Goal: Information Seeking & Learning: Compare options

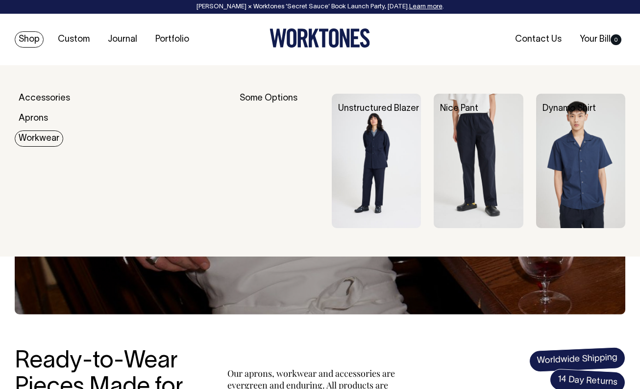
click at [31, 136] on link "Workwear" at bounding box center [39, 138] width 49 height 16
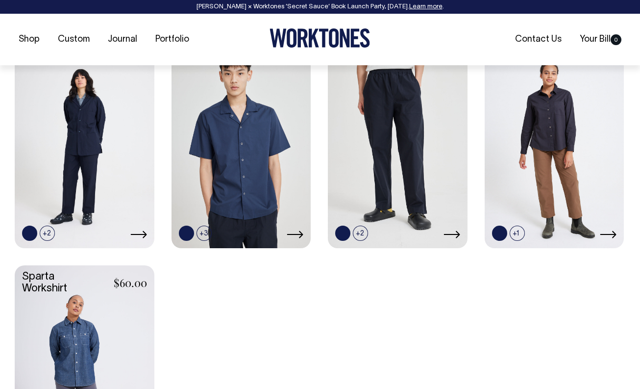
scroll to position [449, 0]
click at [49, 231] on link at bounding box center [47, 232] width 15 height 15
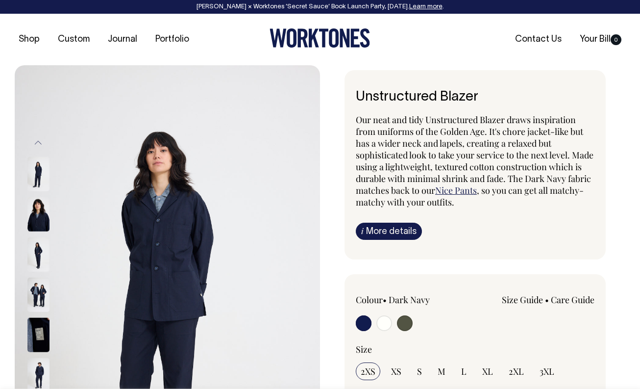
radio input "true"
radio input "false"
radio input "true"
select select "Off-White"
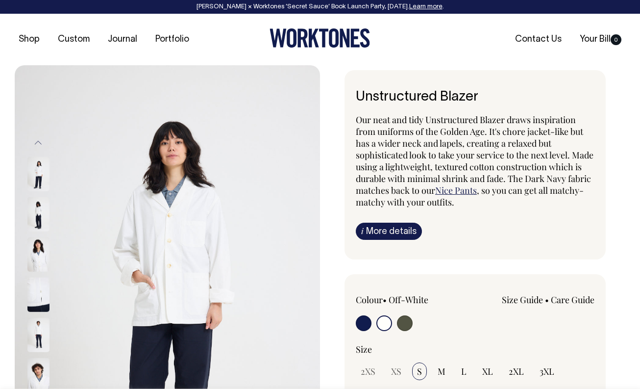
click at [40, 210] on img at bounding box center [38, 214] width 22 height 34
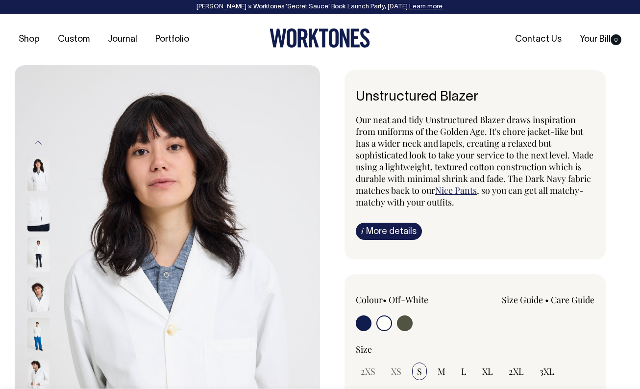
click at [40, 141] on button "Previous" at bounding box center [38, 143] width 15 height 22
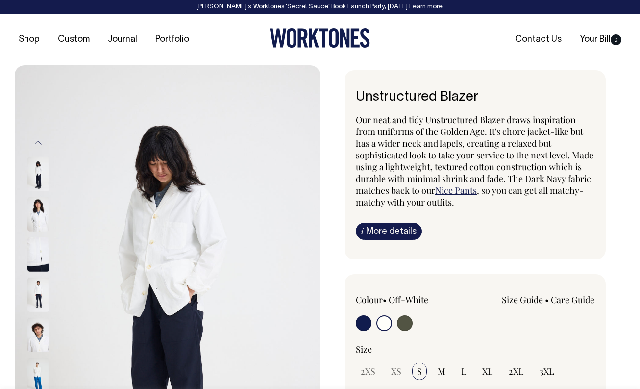
click at [40, 170] on img at bounding box center [38, 173] width 22 height 34
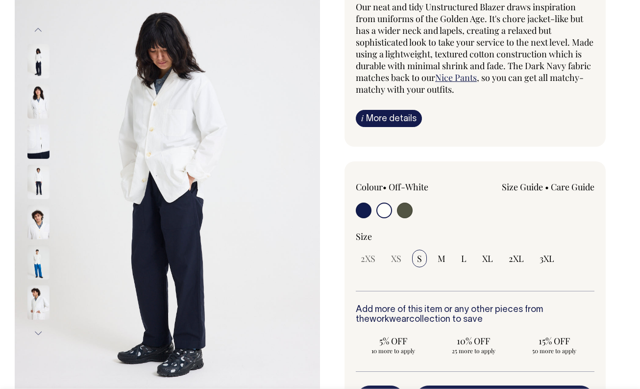
scroll to position [113, 0]
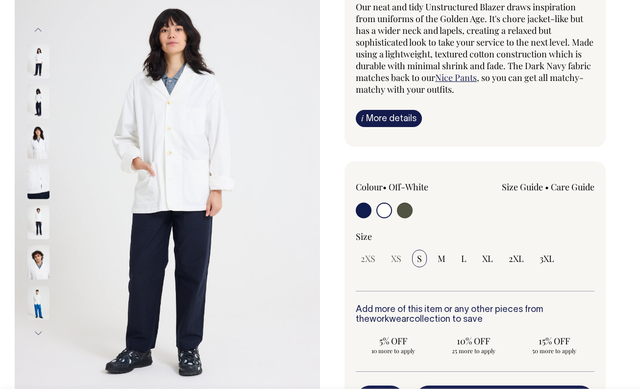
click at [35, 94] on img at bounding box center [38, 101] width 22 height 34
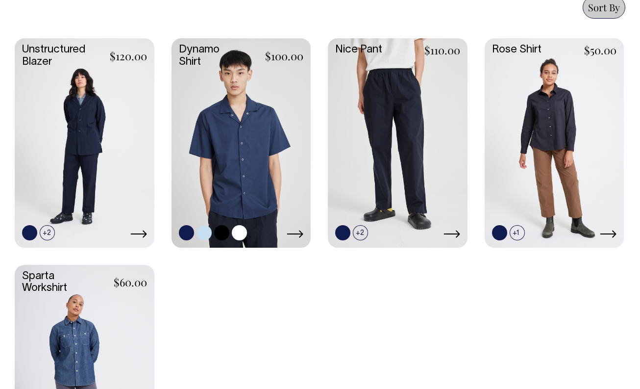
click at [204, 232] on link at bounding box center [204, 232] width 15 height 15
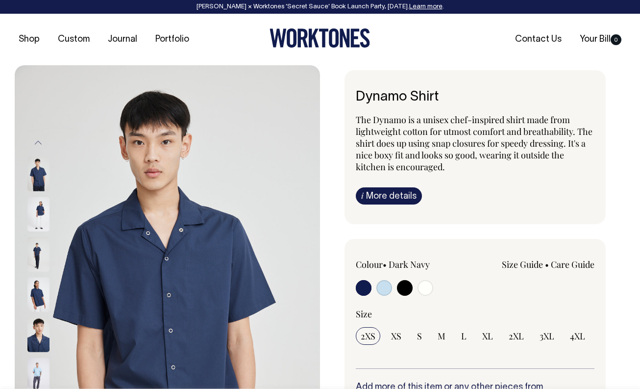
radio input "true"
select select "True Blue"
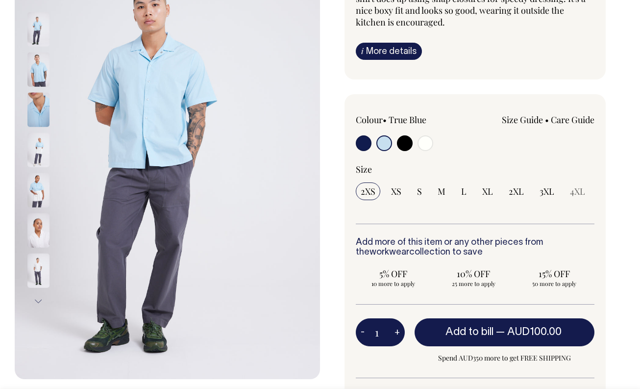
scroll to position [145, 0]
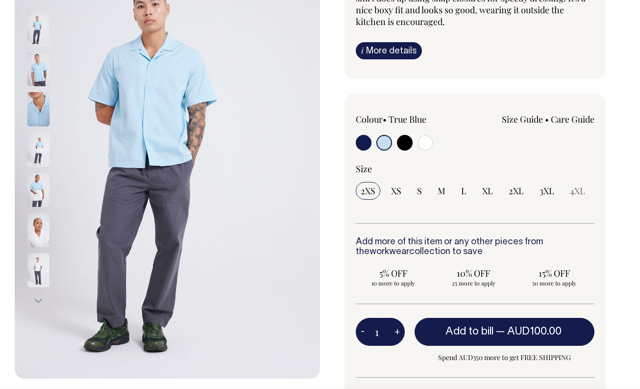
click at [37, 302] on button "Next" at bounding box center [38, 301] width 15 height 22
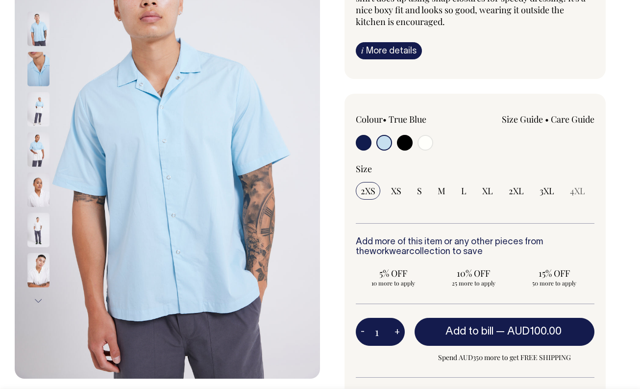
click at [37, 264] on img at bounding box center [38, 269] width 22 height 34
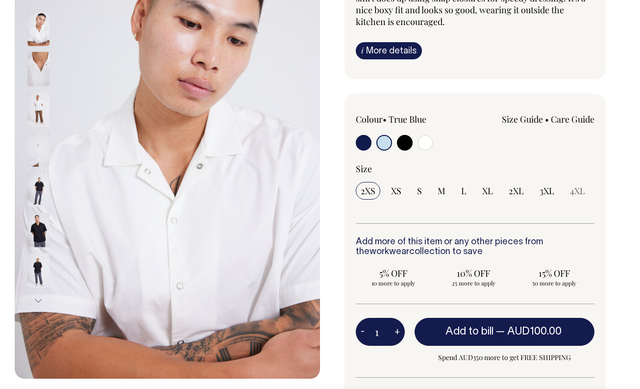
click at [41, 302] on button "Next" at bounding box center [38, 301] width 15 height 22
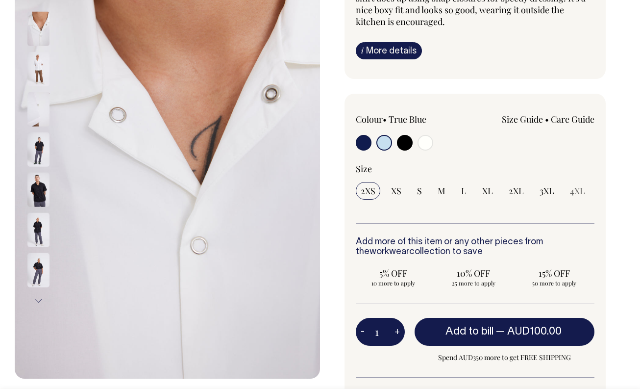
click at [41, 302] on button "Next" at bounding box center [38, 301] width 15 height 22
click at [616, 115] on div "Dynamo Shirt The Dynamo is a unisex chef-inspired shirt made from lightweight c…" at bounding box center [472, 230] width 305 height 610
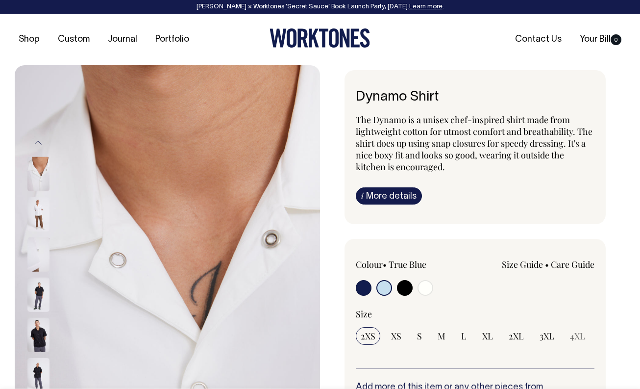
scroll to position [0, 0]
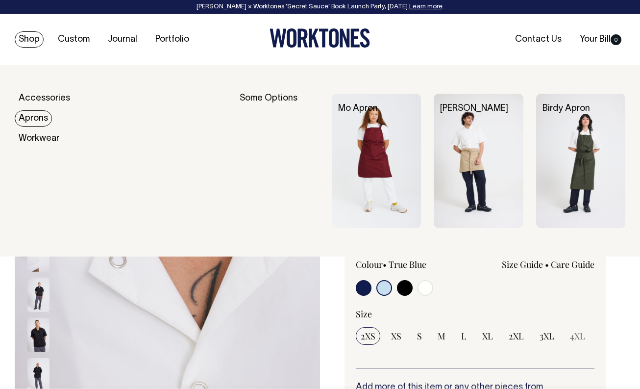
click at [35, 121] on link "Aprons" at bounding box center [33, 118] width 37 height 16
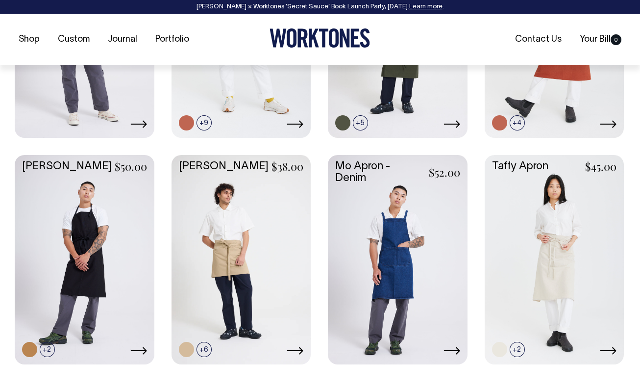
scroll to position [560, 0]
click at [565, 258] on link at bounding box center [555, 257] width 140 height 207
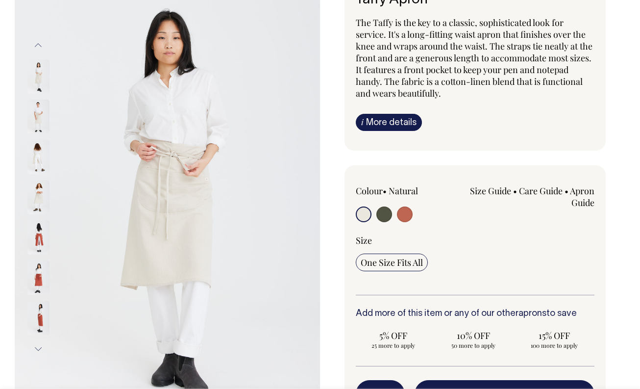
scroll to position [97, 0]
click at [39, 116] on img at bounding box center [38, 116] width 22 height 34
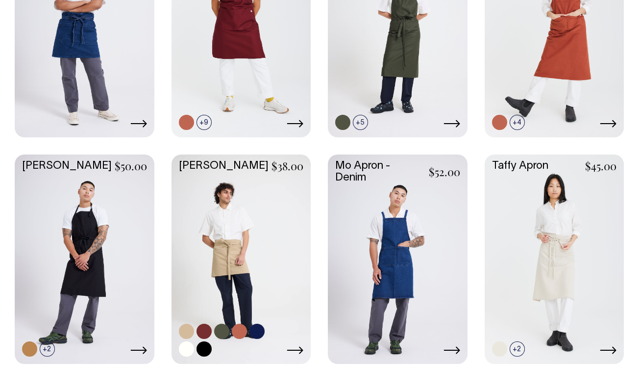
click at [190, 345] on link at bounding box center [186, 348] width 15 height 15
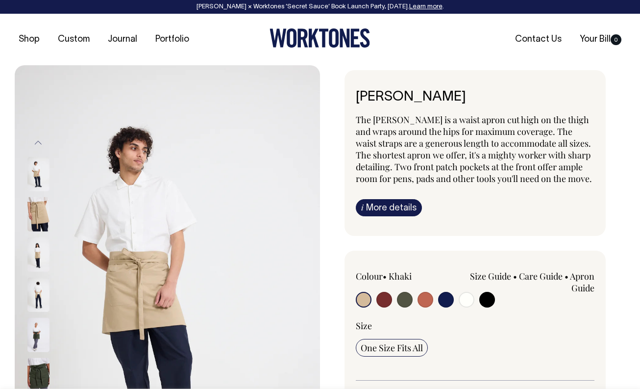
radio input "true"
select select "Off-White"
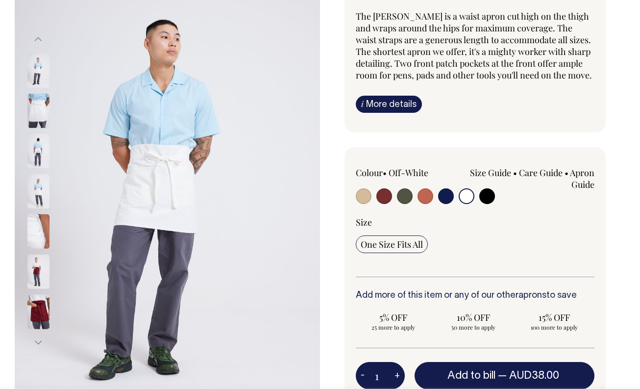
scroll to position [104, 0]
click at [40, 194] on img at bounding box center [38, 190] width 22 height 34
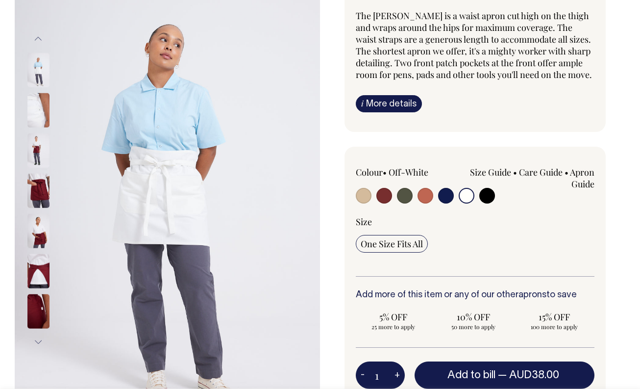
click at [366, 203] on input "radio" at bounding box center [364, 196] width 16 height 16
radio input "true"
select select "Khaki"
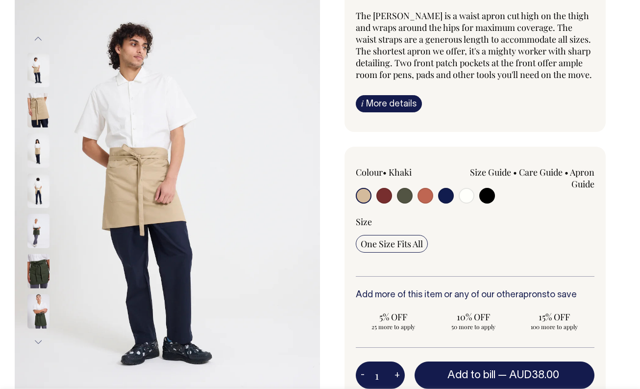
click at [39, 150] on img at bounding box center [38, 150] width 22 height 34
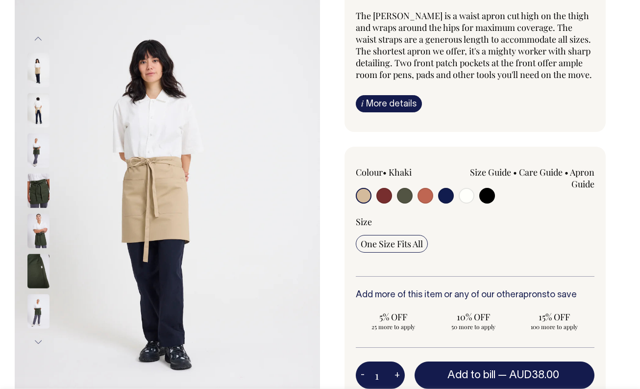
click at [467, 203] on input "radio" at bounding box center [467, 196] width 16 height 16
radio input "true"
select select "Off-White"
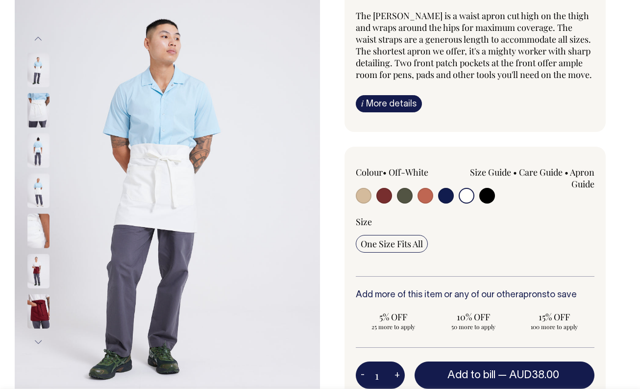
click at [358, 203] on input "radio" at bounding box center [364, 196] width 16 height 16
radio input "true"
select select "Khaki"
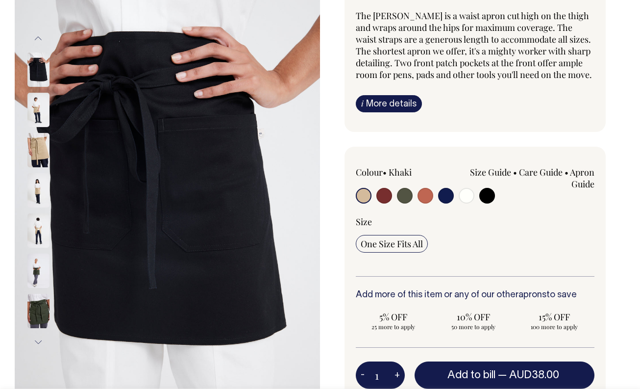
click at [488, 203] on input "radio" at bounding box center [487, 196] width 16 height 16
radio input "true"
select select "Black"
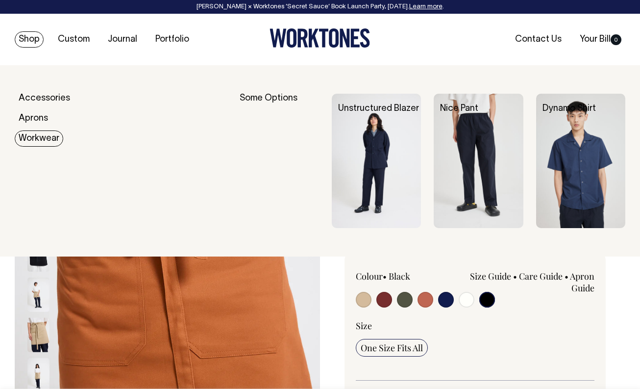
click at [40, 139] on link "Workwear" at bounding box center [39, 138] width 49 height 16
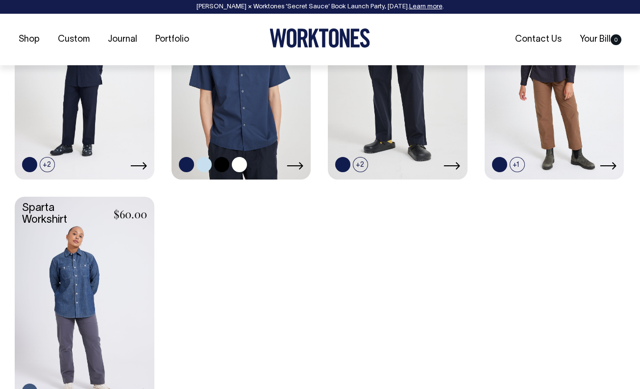
scroll to position [518, 0]
click at [245, 122] on link at bounding box center [242, 73] width 140 height 207
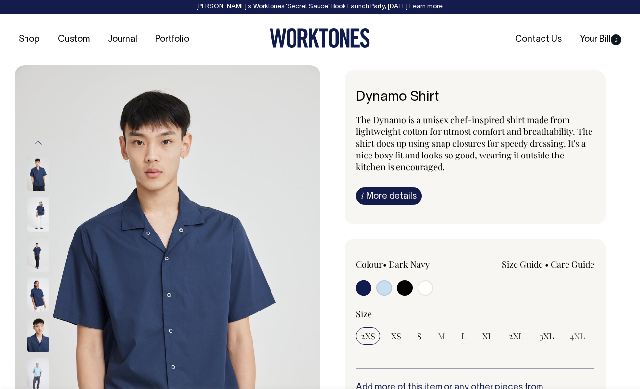
click at [383, 288] on input "radio" at bounding box center [384, 288] width 16 height 16
radio input "true"
select select "True Blue"
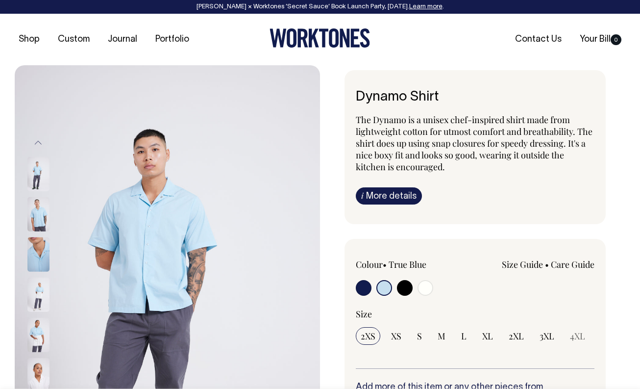
click at [427, 287] on input "radio" at bounding box center [426, 288] width 16 height 16
radio input "true"
select select "Off-White"
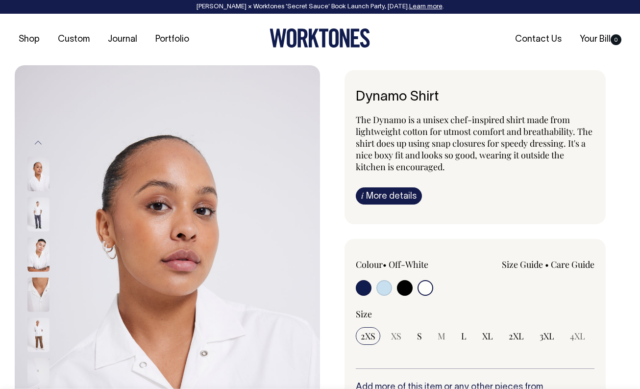
click at [385, 287] on input "radio" at bounding box center [384, 288] width 16 height 16
radio input "true"
select select "True Blue"
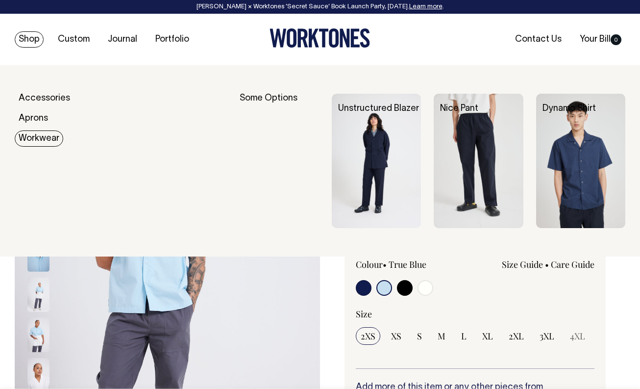
click at [40, 139] on link "Workwear" at bounding box center [39, 138] width 49 height 16
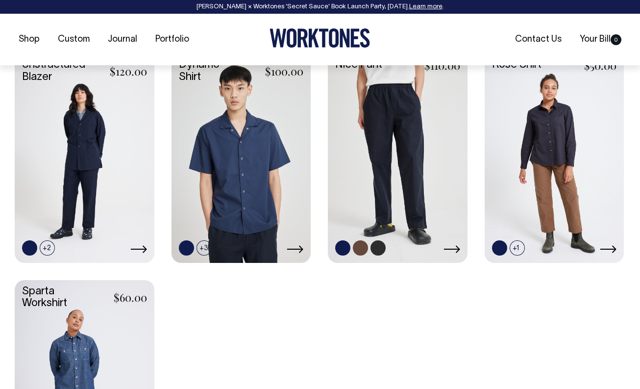
scroll to position [435, 0]
click at [396, 156] on link at bounding box center [398, 156] width 140 height 207
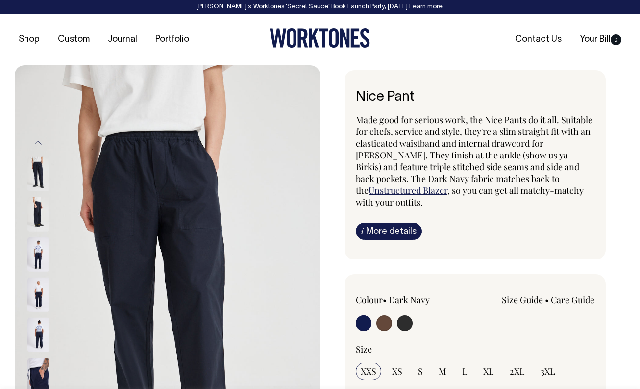
click at [406, 315] on input "radio" at bounding box center [405, 323] width 16 height 16
radio input "true"
select select "Charcoal"
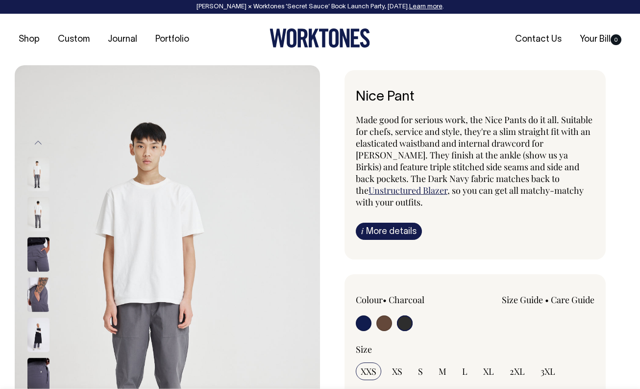
click at [386, 315] on input "radio" at bounding box center [384, 323] width 16 height 16
radio input "true"
radio input "false"
radio input "true"
select select "Chocolate"
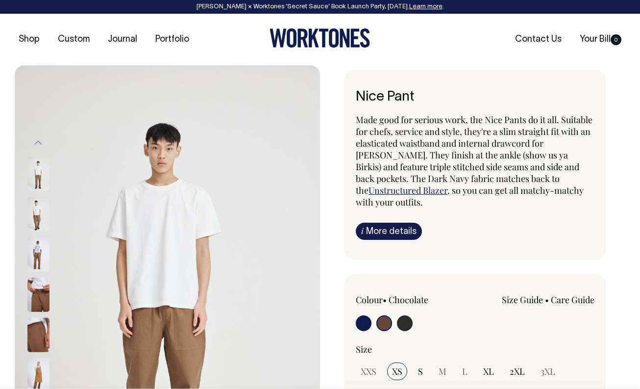
click at [365, 315] on input "radio" at bounding box center [364, 323] width 16 height 16
radio input "true"
select select "Dark Navy"
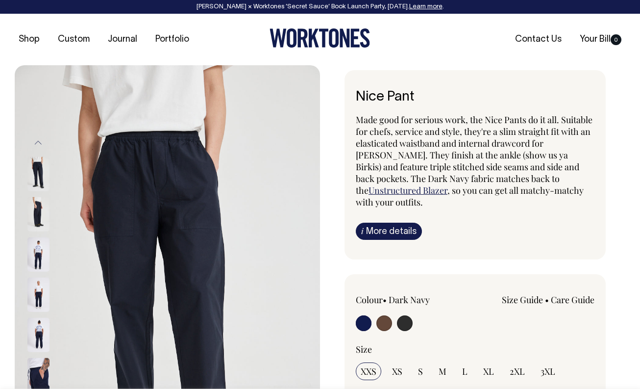
click at [385, 315] on input "radio" at bounding box center [384, 323] width 16 height 16
radio input "true"
radio input "false"
radio input "true"
select select "Chocolate"
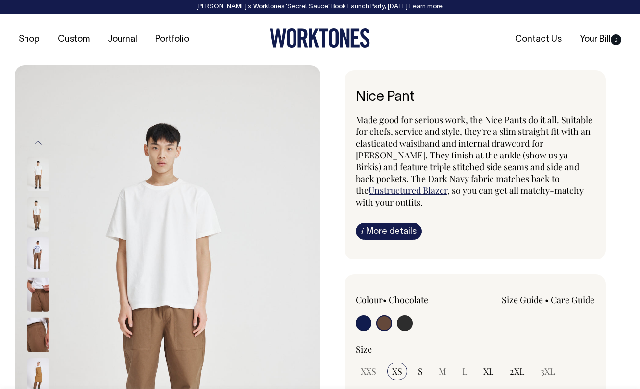
click at [411, 315] on input "radio" at bounding box center [405, 323] width 16 height 16
radio input "true"
select select "Charcoal"
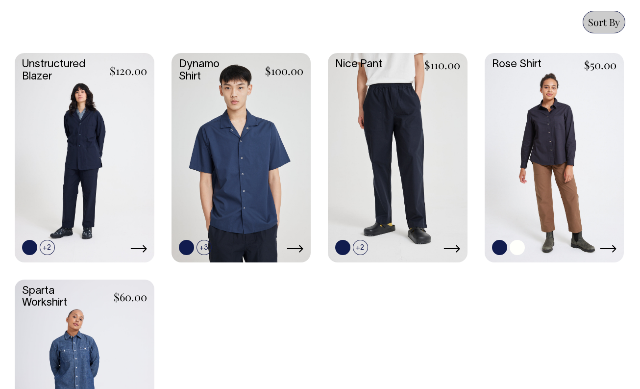
click at [515, 249] on link at bounding box center [517, 247] width 15 height 15
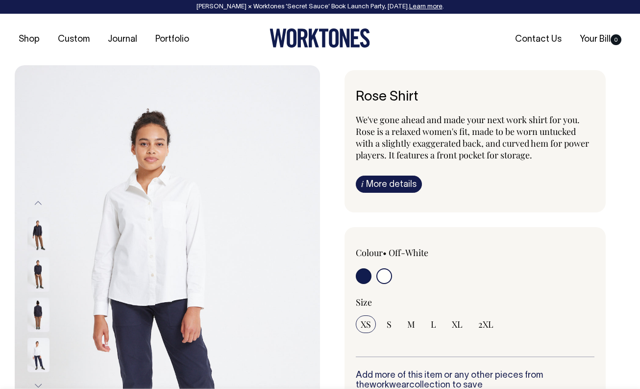
select select "Off-White"
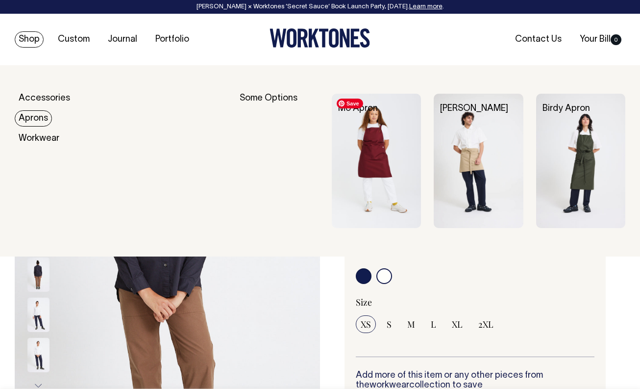
click at [368, 154] on img at bounding box center [376, 161] width 89 height 134
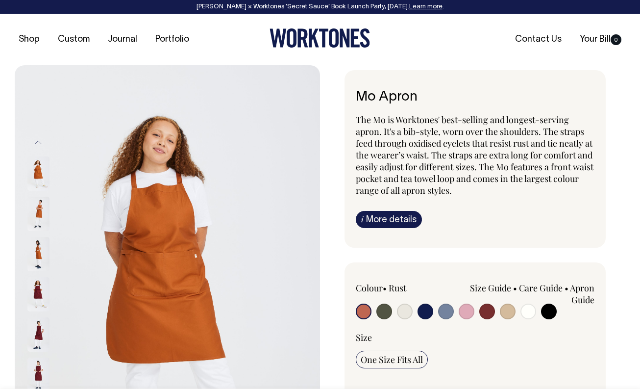
click at [508, 314] on input "radio" at bounding box center [508, 311] width 16 height 16
radio input "true"
select select "Khaki"
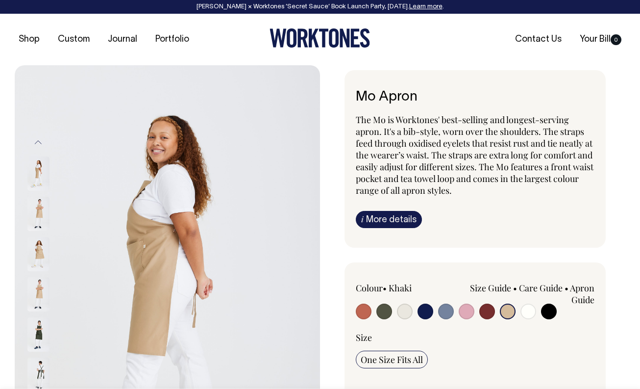
click at [39, 368] on img at bounding box center [38, 374] width 22 height 34
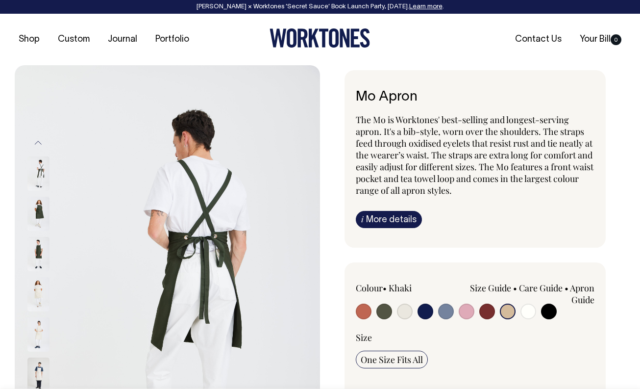
click at [39, 330] on img at bounding box center [38, 334] width 22 height 34
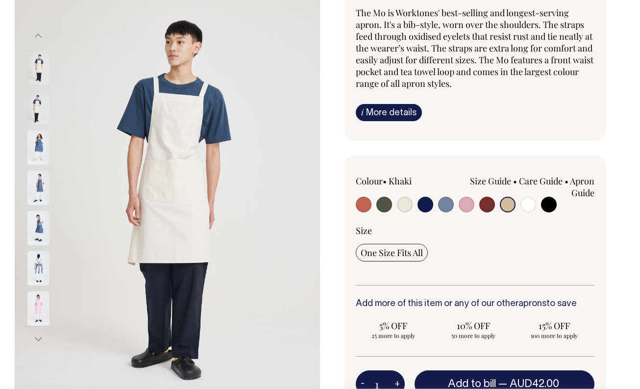
scroll to position [107, 0]
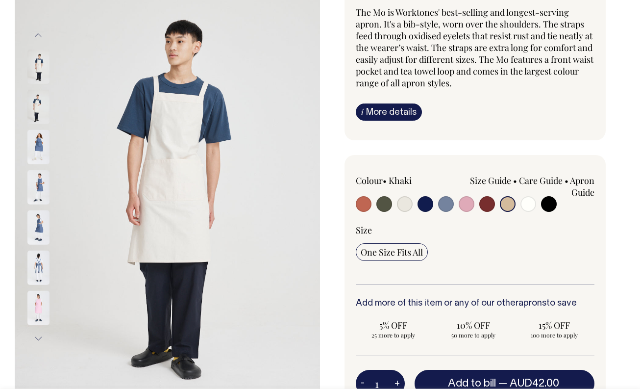
click at [38, 33] on button "Previous" at bounding box center [38, 36] width 15 height 22
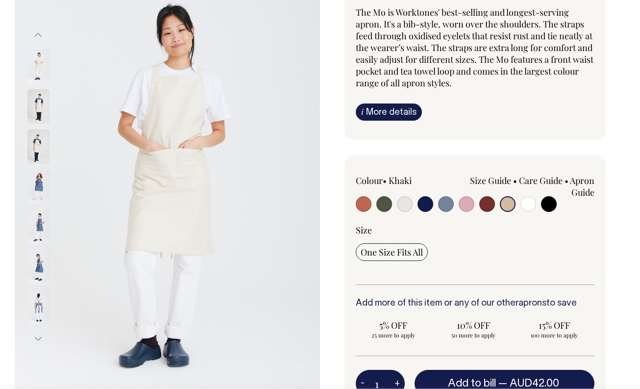
click at [38, 59] on img at bounding box center [38, 66] width 22 height 34
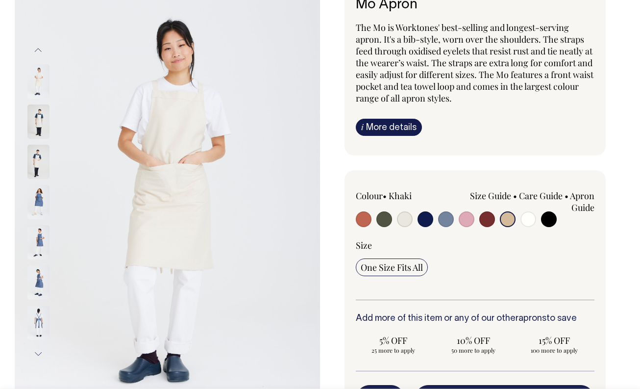
scroll to position [92, 0]
click at [407, 217] on input "radio" at bounding box center [405, 219] width 16 height 16
radio input "true"
select select "Natural"
